Goal: Information Seeking & Learning: Learn about a topic

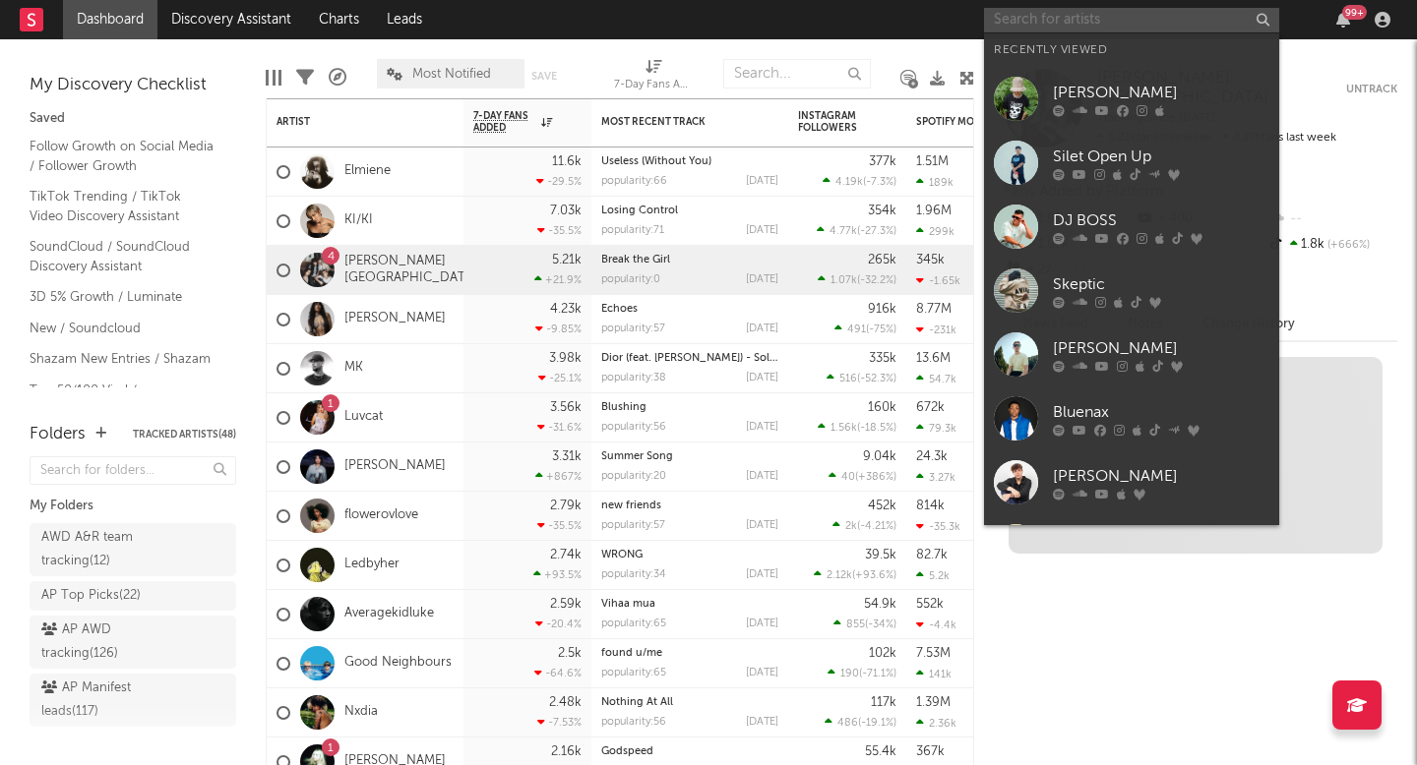
click at [1054, 22] on input "text" at bounding box center [1131, 20] width 295 height 25
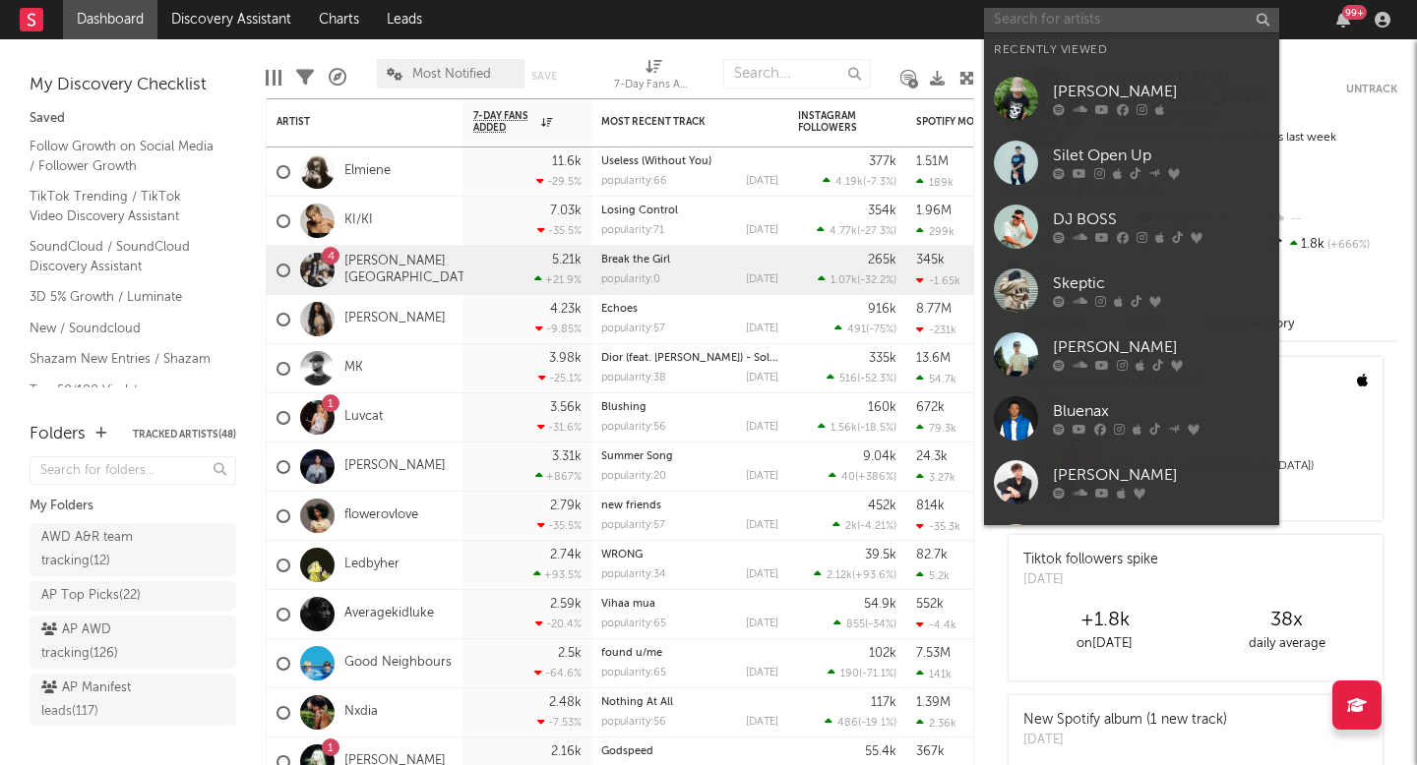
paste input "[URL][DOMAIN_NAME]"
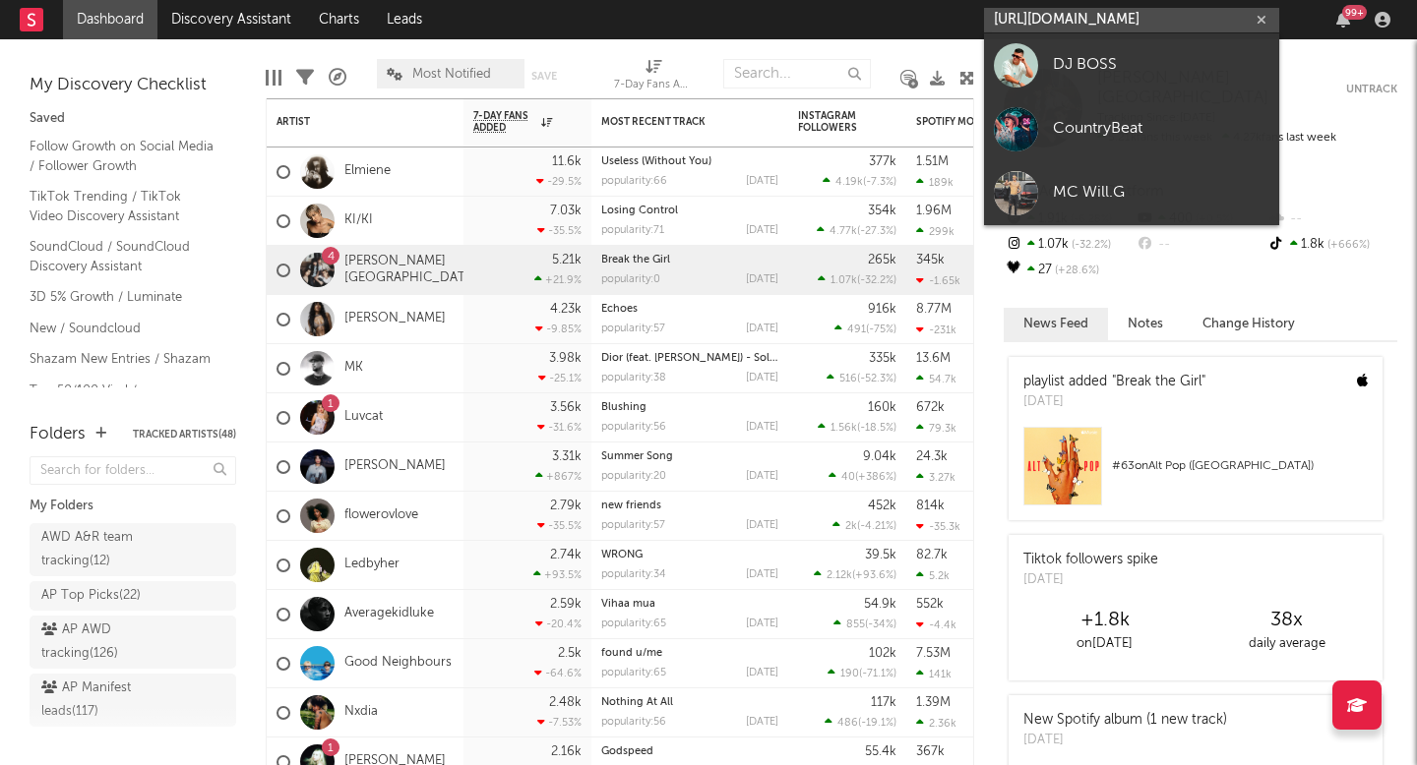
click at [1096, 17] on input "[URL][DOMAIN_NAME]" at bounding box center [1131, 20] width 295 height 25
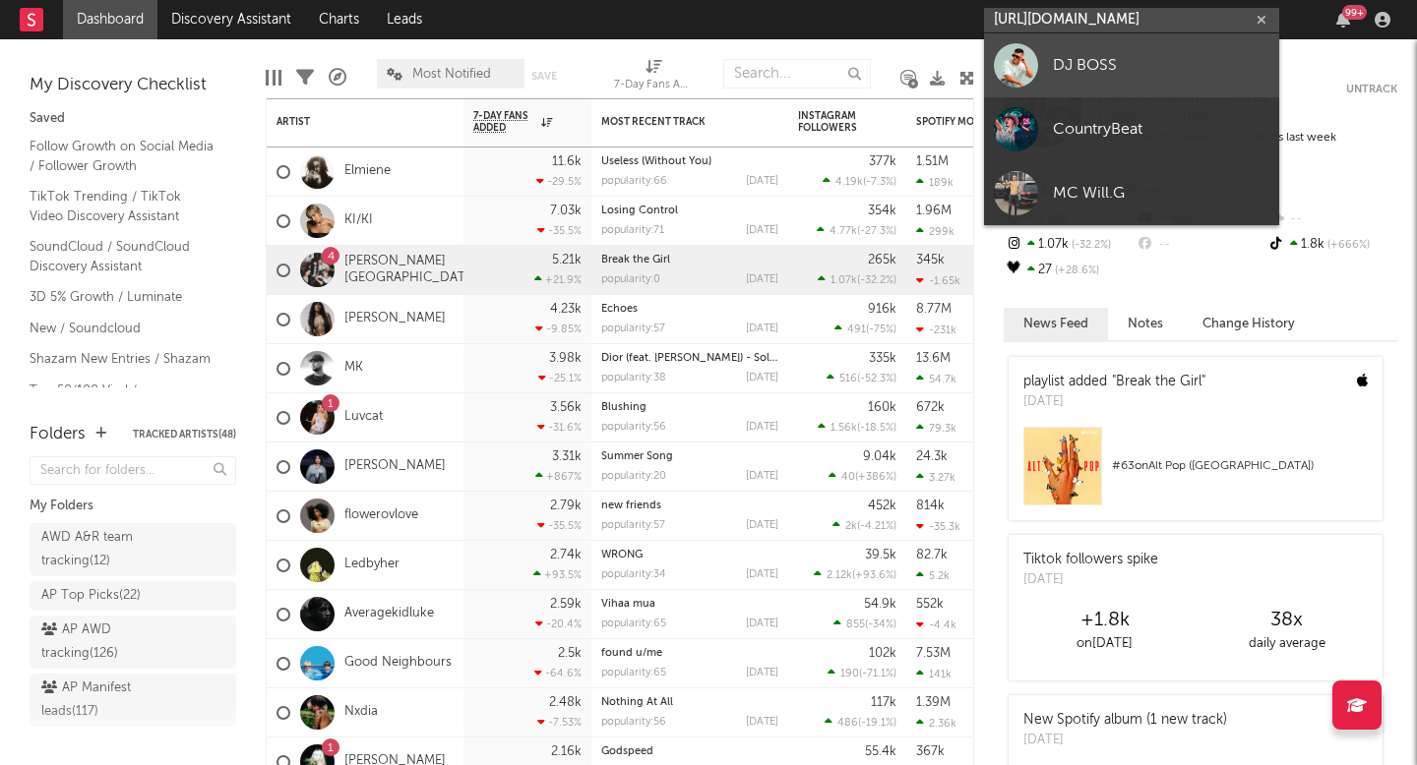
type input "[URL][DOMAIN_NAME]"
click at [1086, 58] on div "DJ BOSS" at bounding box center [1161, 65] width 216 height 24
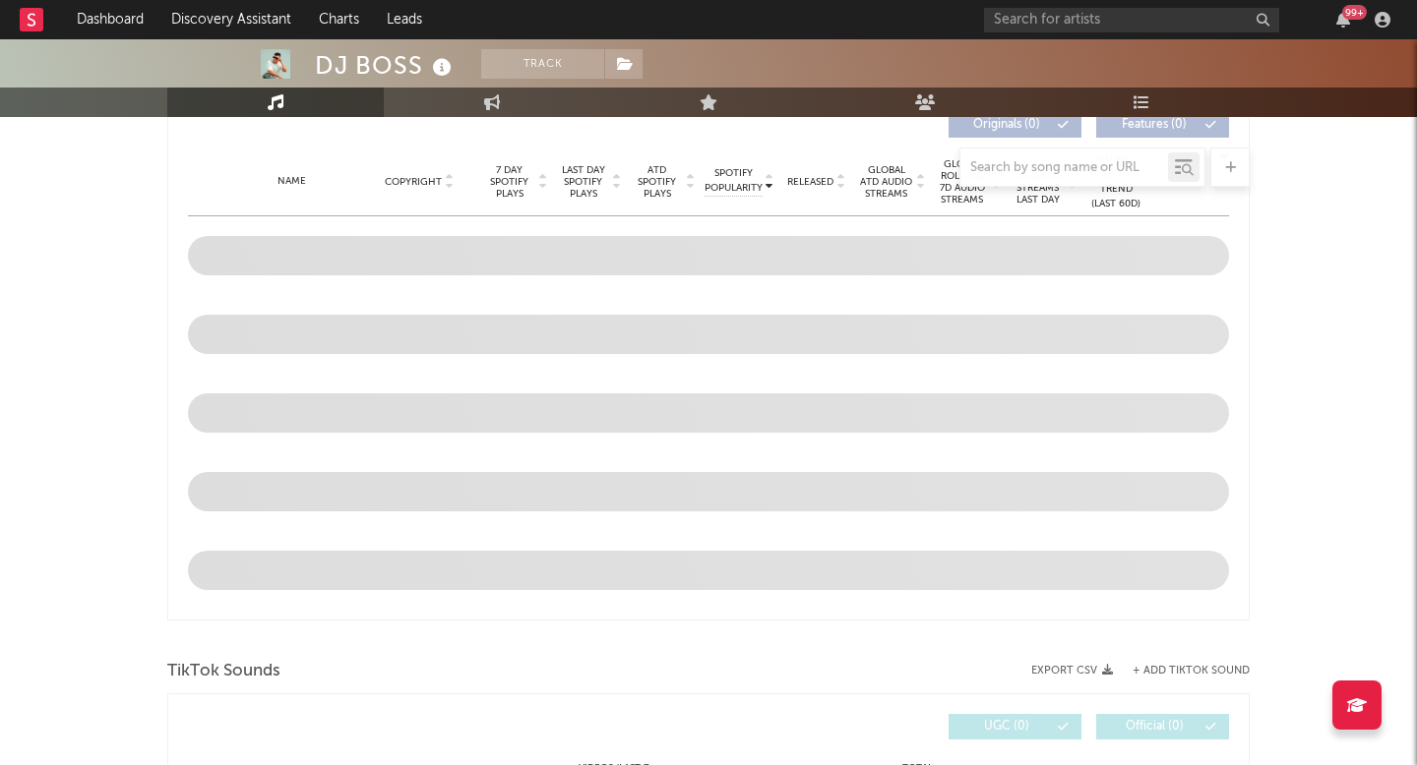
scroll to position [640, 0]
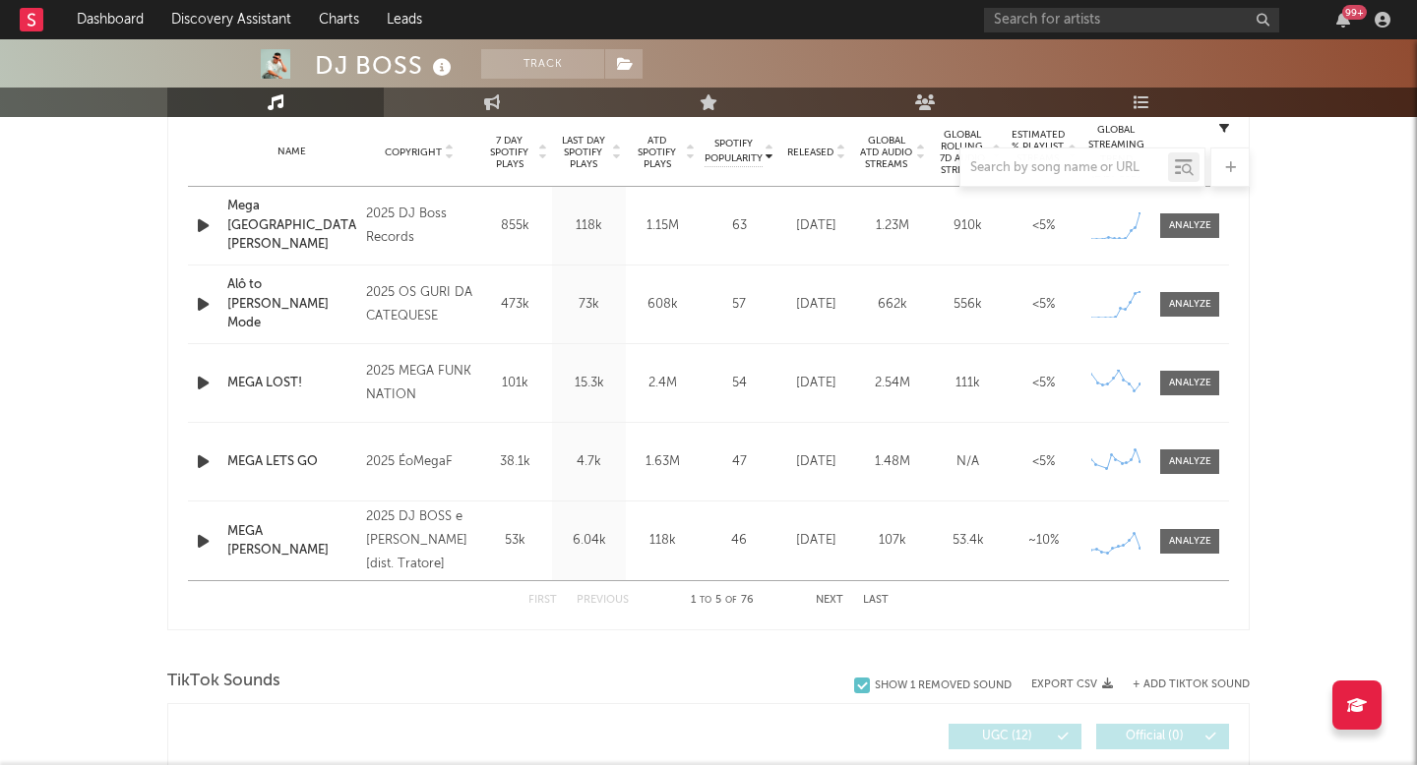
select select "6m"
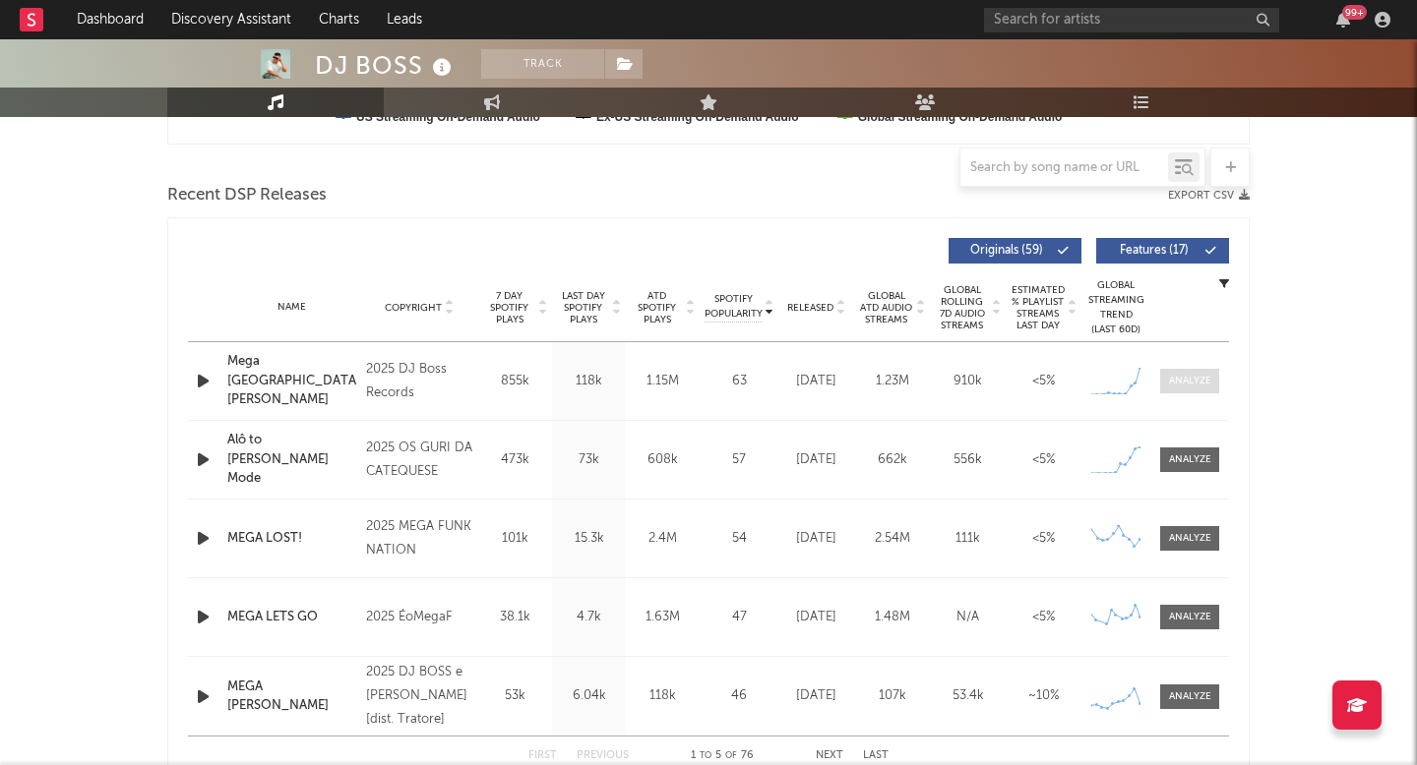
scroll to position [796, 0]
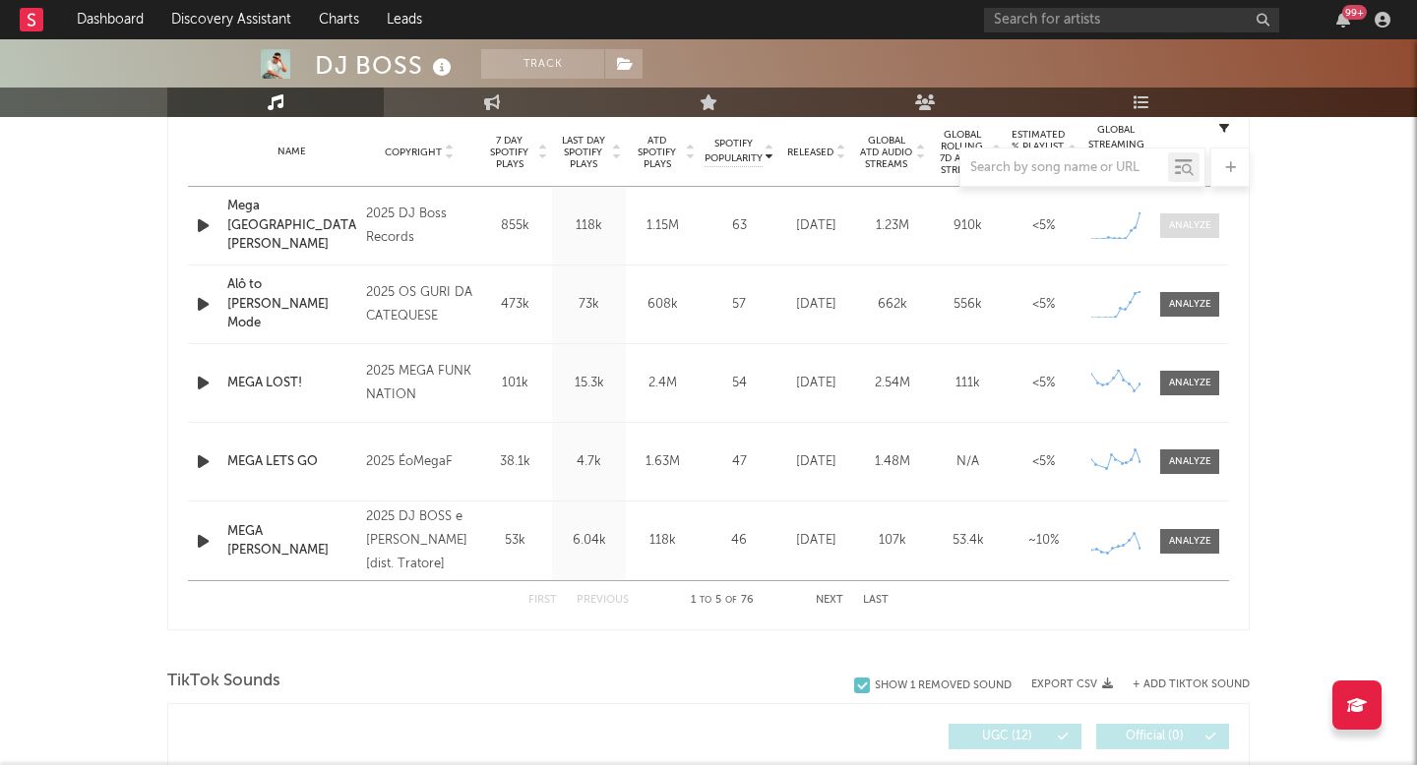
click at [1194, 230] on div at bounding box center [1190, 225] width 42 height 15
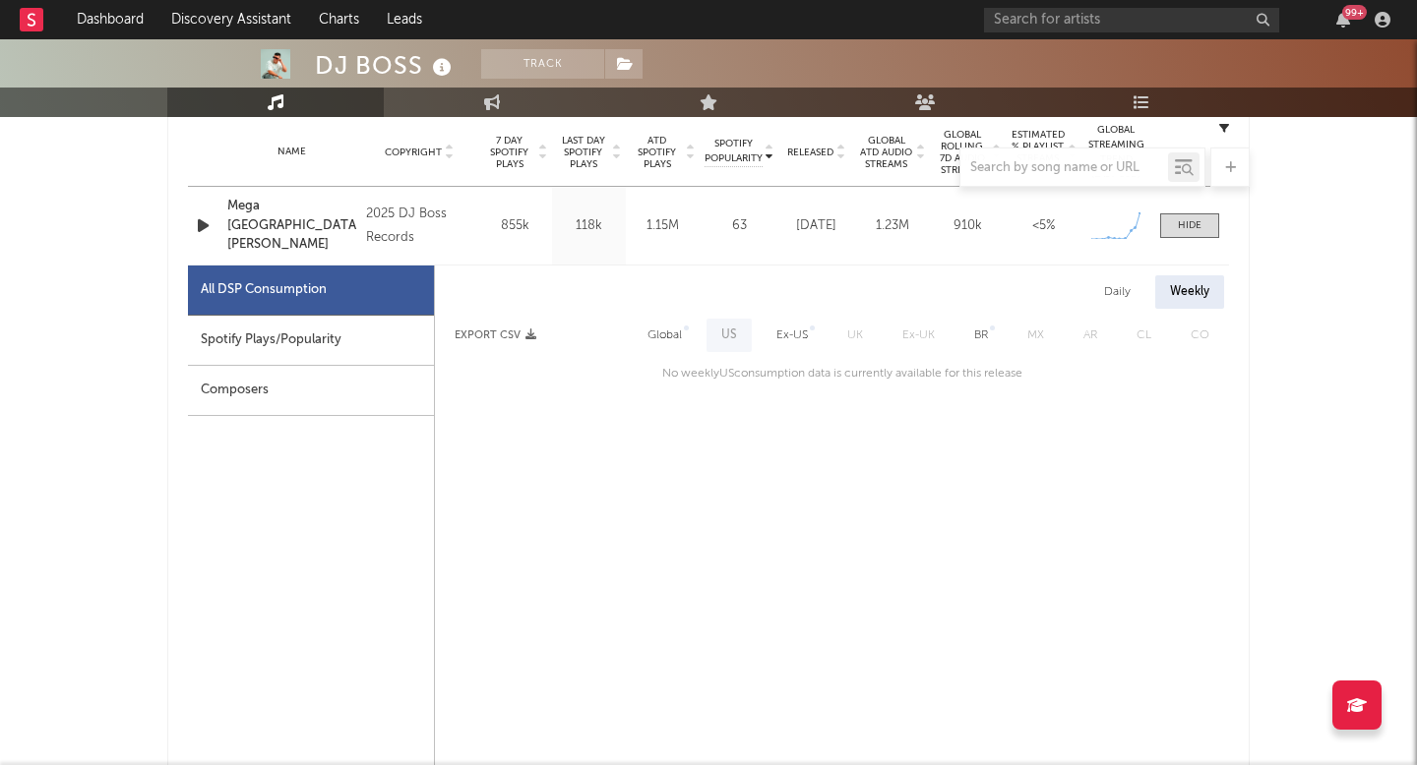
click at [319, 347] on div "Spotify Plays/Popularity" at bounding box center [311, 341] width 246 height 50
select select "1w"
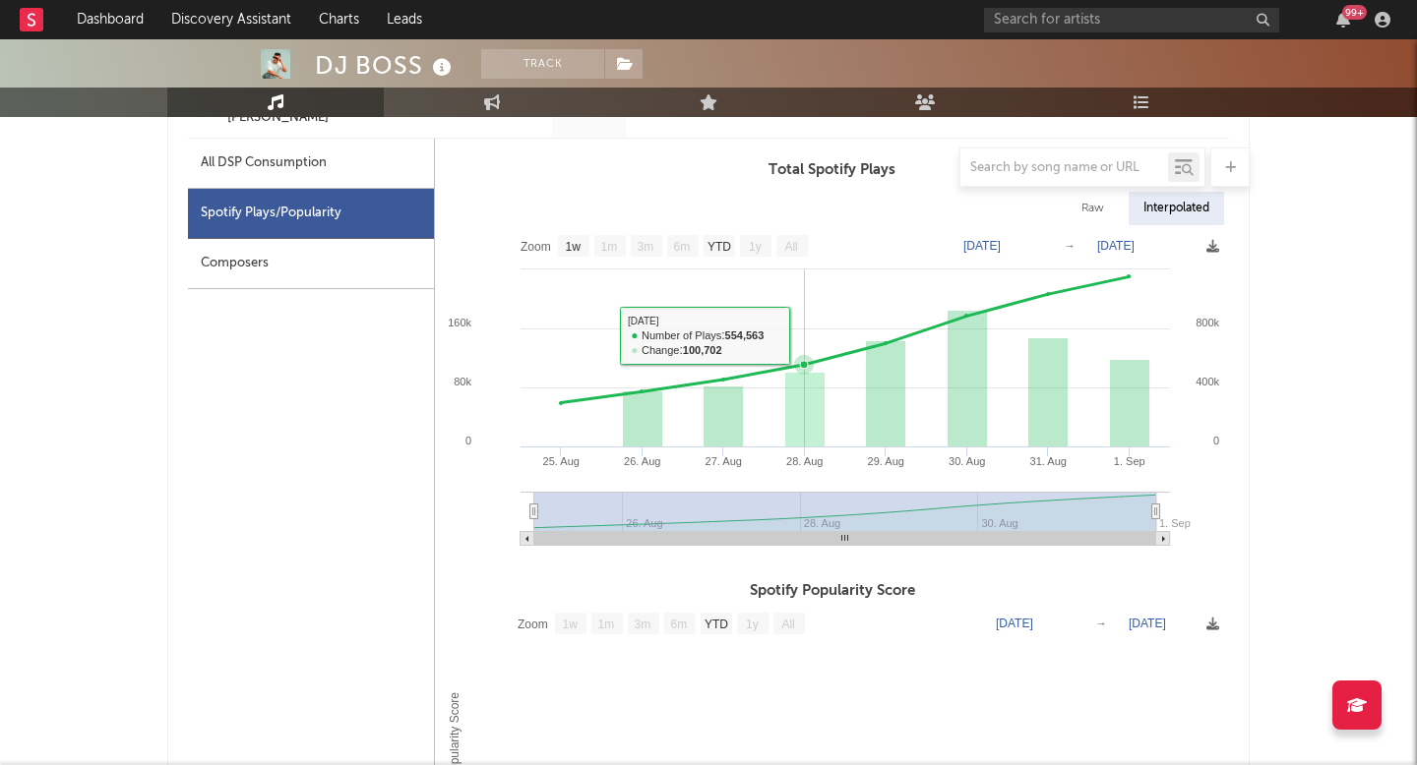
scroll to position [974, 0]
